Goal: Book appointment/travel/reservation

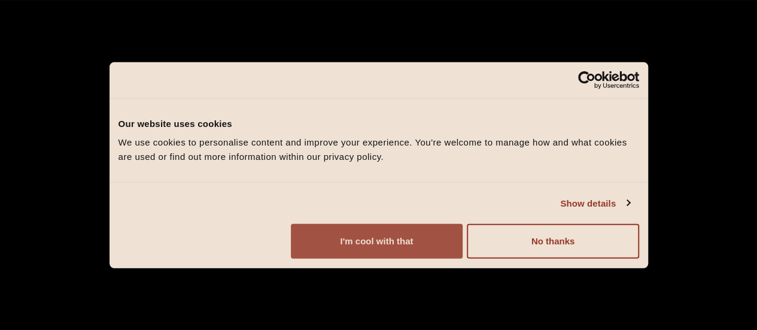
click at [463, 253] on button "I'm cool with that" at bounding box center [377, 241] width 172 height 35
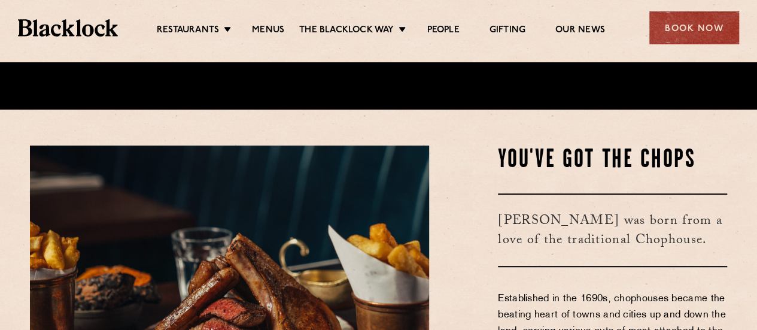
scroll to position [239, 0]
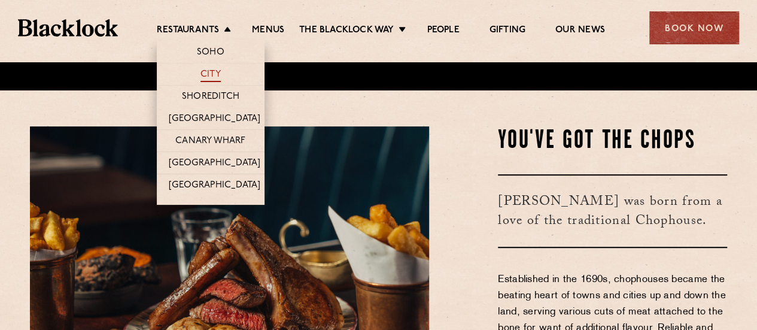
click at [212, 72] on link "City" at bounding box center [211, 75] width 20 height 13
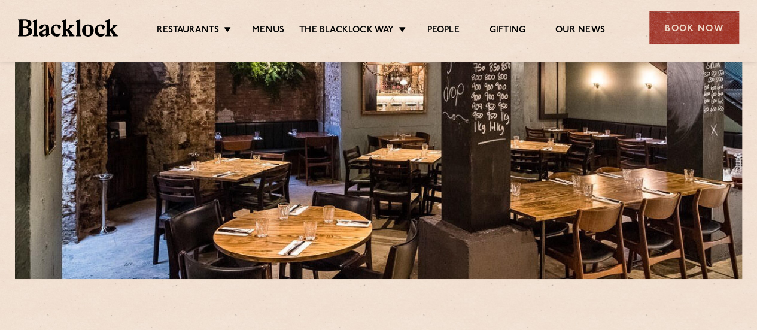
scroll to position [180, 0]
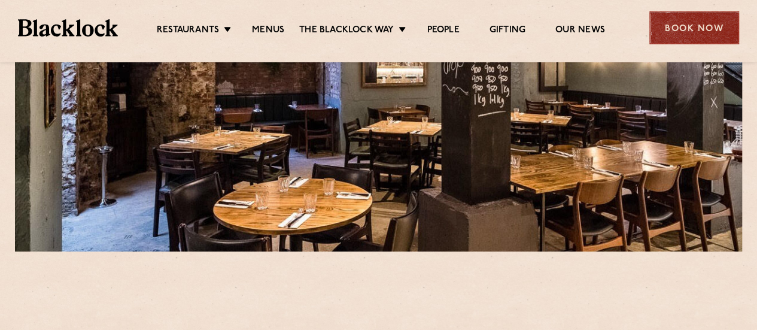
click at [692, 30] on div "Book Now" at bounding box center [694, 27] width 90 height 33
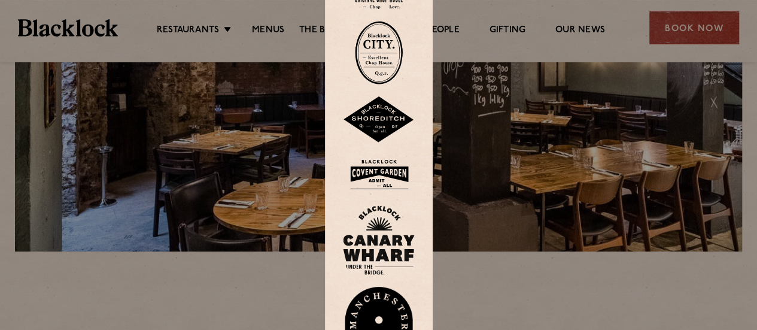
click at [387, 53] on img at bounding box center [379, 52] width 48 height 63
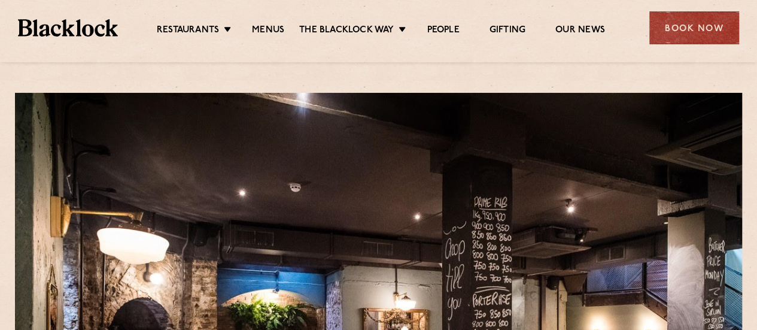
click at [90, 29] on img at bounding box center [68, 27] width 100 height 17
